Goal: Task Accomplishment & Management: Manage account settings

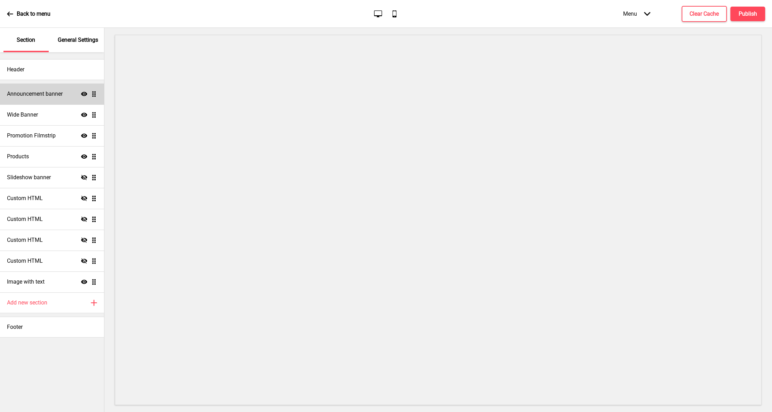
click at [32, 90] on h4 "Announcement banner" at bounding box center [35, 94] width 56 height 8
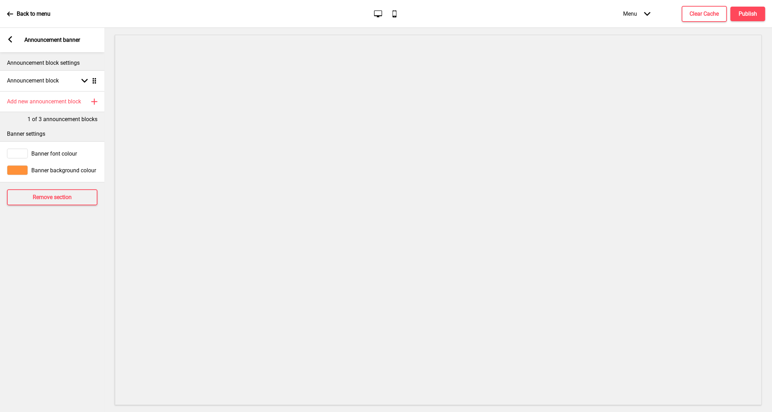
click at [50, 164] on div "Banner background colour" at bounding box center [52, 170] width 104 height 17
click at [38, 80] on h4 "Announcement block" at bounding box center [33, 81] width 52 height 8
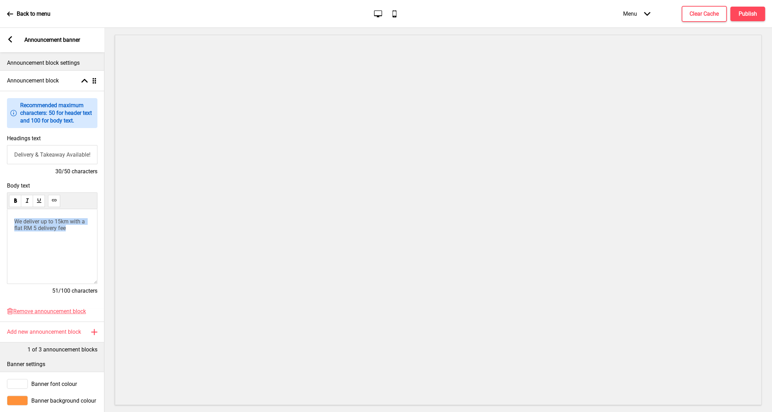
drag, startPoint x: 46, startPoint y: 227, endPoint x: 0, endPoint y: 216, distance: 47.4
click at [0, 216] on div "Body text We deliver up to 15km with a flat RM 5 delivery fee 51/100 characters" at bounding box center [52, 242] width 104 height 126
drag, startPoint x: 47, startPoint y: 221, endPoint x: -4, endPoint y: 219, distance: 50.5
click at [0, 219] on html "Back to menu Desktop Mobile Menu Arrow down Product Page Store Information Chec…" at bounding box center [386, 206] width 772 height 412
click at [16, 220] on span "Delivery fee as low as RM 0.90 !" at bounding box center [52, 224] width 77 height 13
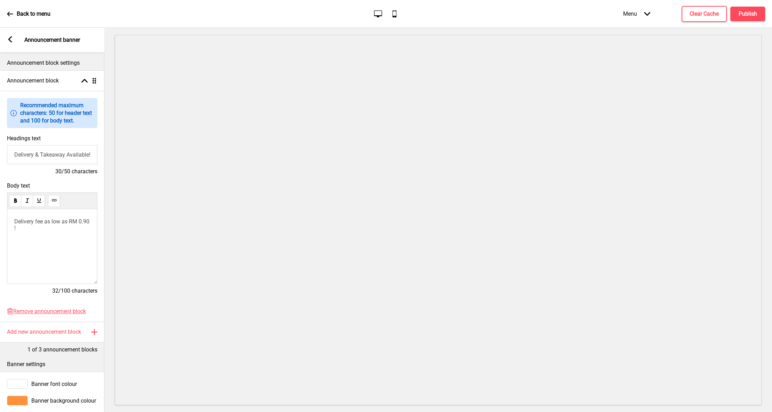
click at [53, 230] on p "Delivery fee as low as RM 0.90 !" at bounding box center [52, 224] width 76 height 13
click at [752, 7] on button "Publish" at bounding box center [747, 14] width 35 height 15
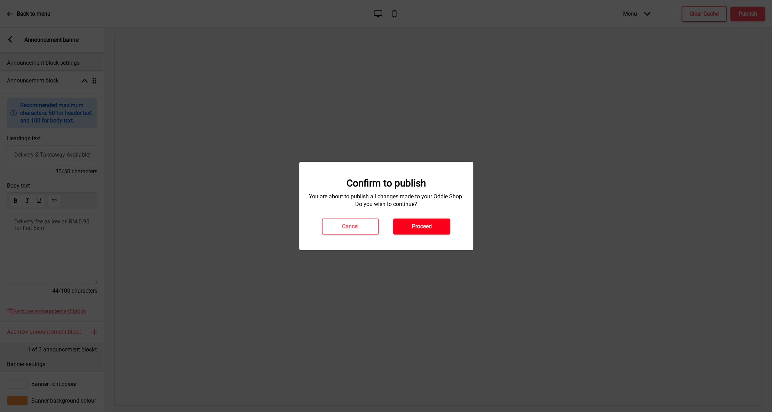
click at [406, 228] on button "Proceed" at bounding box center [421, 227] width 57 height 16
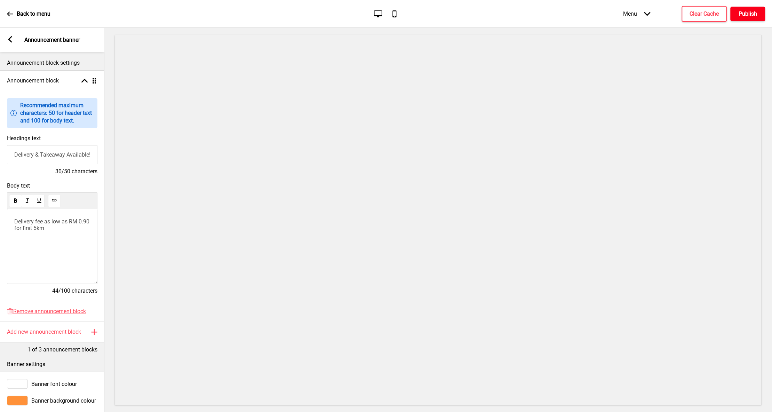
click at [739, 17] on h4 "Publish" at bounding box center [748, 14] width 18 height 8
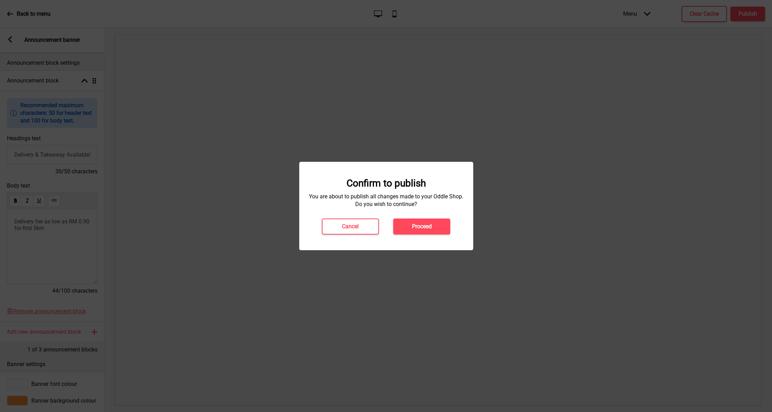
click at [428, 219] on div "Cancel Proceed" at bounding box center [386, 227] width 143 height 16
click at [402, 229] on button "Proceed" at bounding box center [421, 227] width 57 height 16
